Goal: Task Accomplishment & Management: Manage account settings

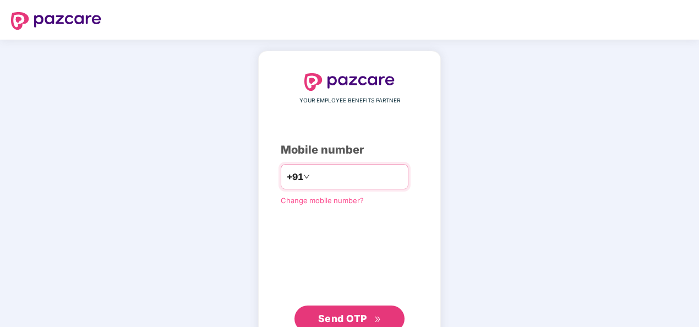
click at [324, 181] on input "number" at bounding box center [357, 177] width 90 height 18
type input "**********"
click at [360, 316] on span "Send OTP" at bounding box center [342, 319] width 49 height 12
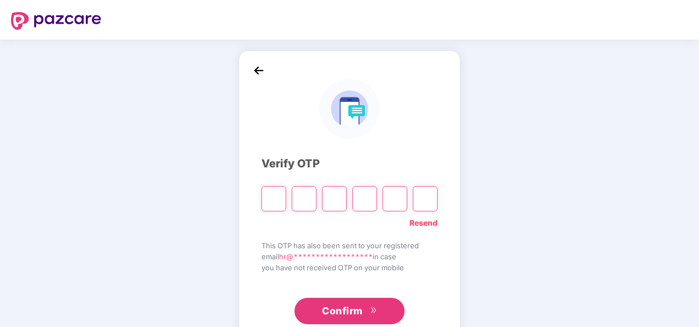
type input "*"
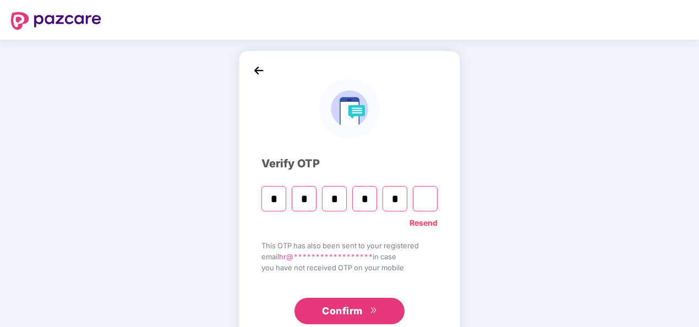
type input "*"
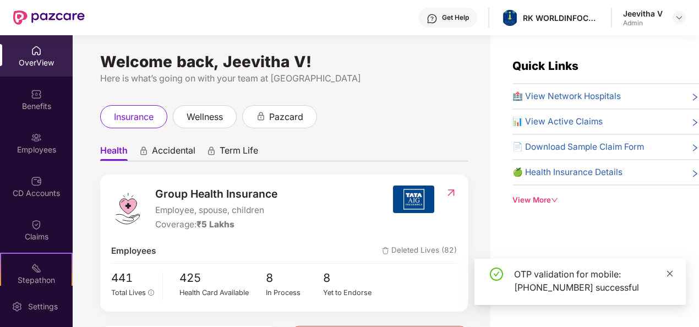
click at [673, 278] on span at bounding box center [670, 273] width 8 height 9
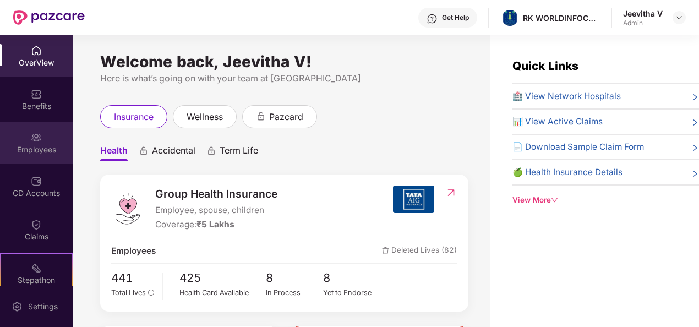
click at [41, 146] on div "Employees" at bounding box center [36, 149] width 73 height 11
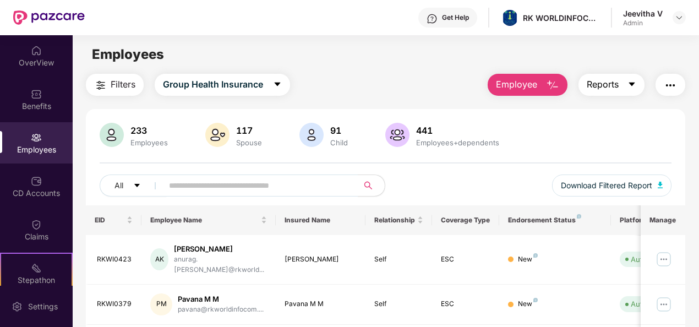
click at [632, 80] on icon "caret-down" at bounding box center [632, 84] width 9 height 9
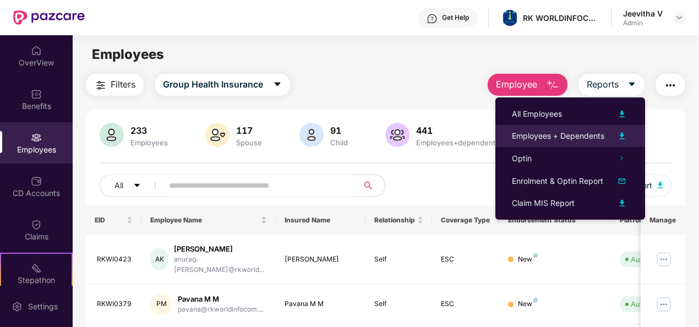
click at [567, 134] on div "Employees + Dependents" at bounding box center [558, 136] width 93 height 12
